Goal: Task Accomplishment & Management: Manage account settings

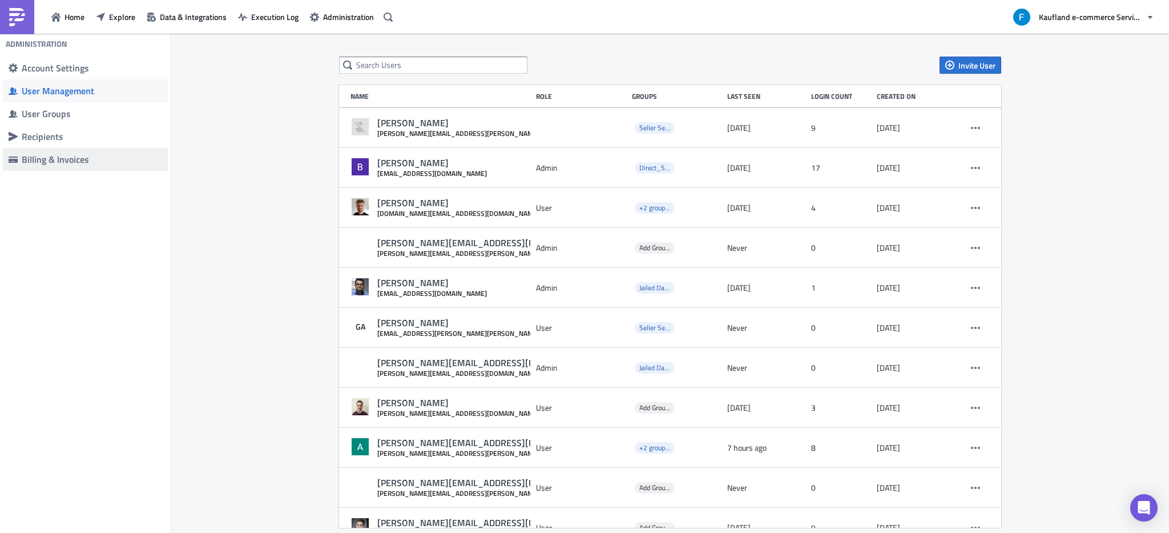
click at [65, 158] on div "Billing & Invoices" at bounding box center [92, 159] width 140 height 11
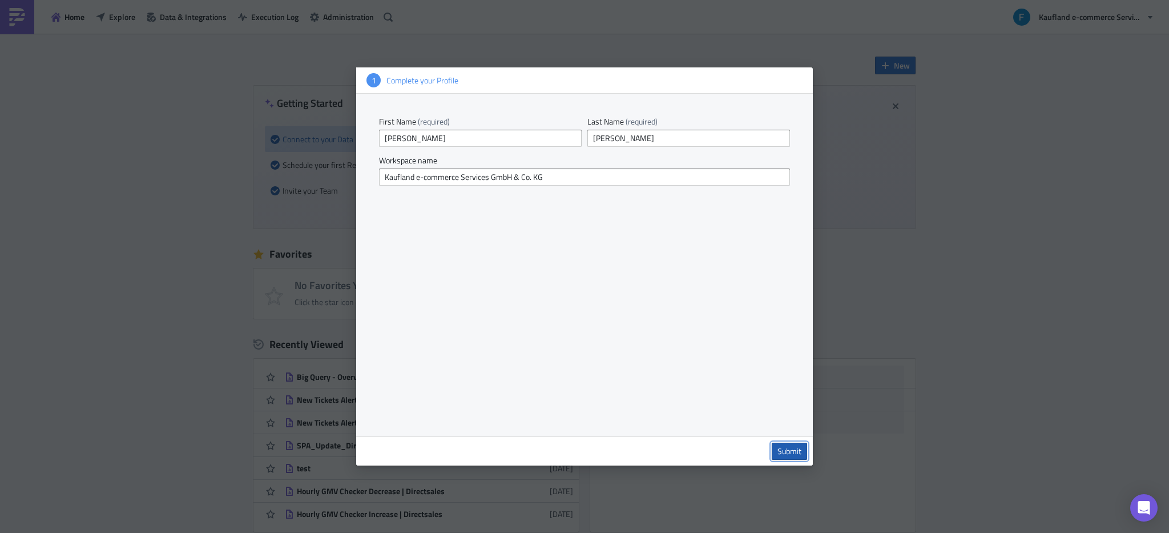
click at [790, 454] on span "Submit" at bounding box center [789, 451] width 24 height 10
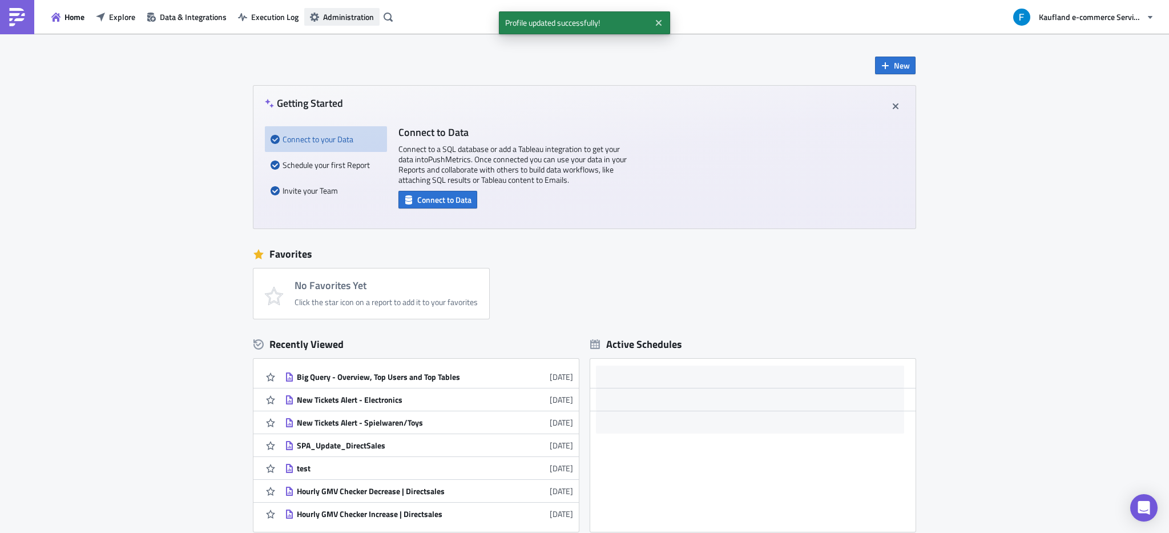
click at [349, 16] on span "Administration" at bounding box center [348, 17] width 51 height 12
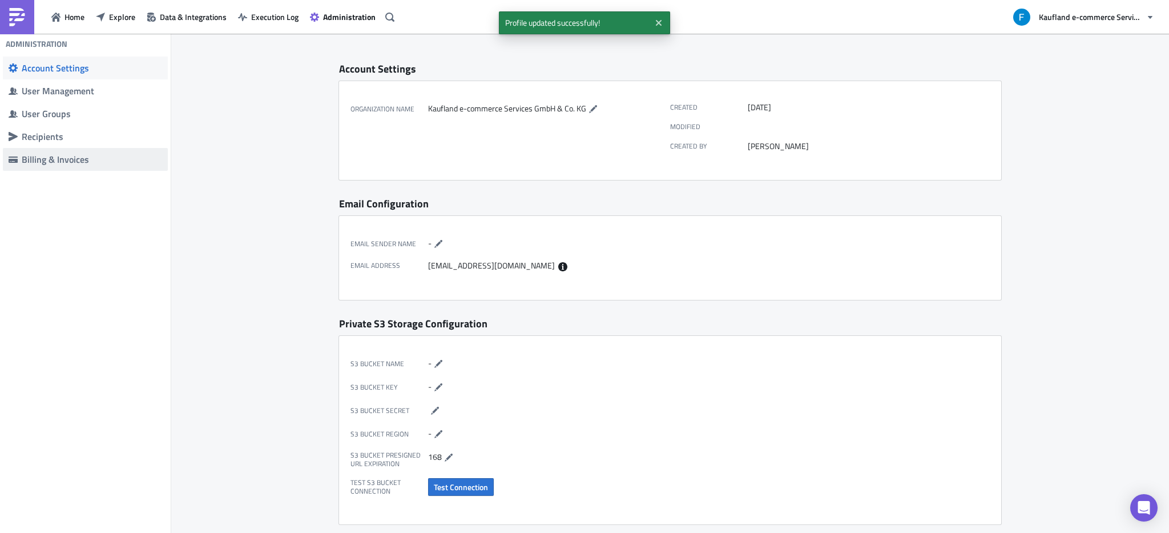
click at [99, 160] on div "Billing & Invoices" at bounding box center [92, 159] width 140 height 11
